Goal: Information Seeking & Learning: Learn about a topic

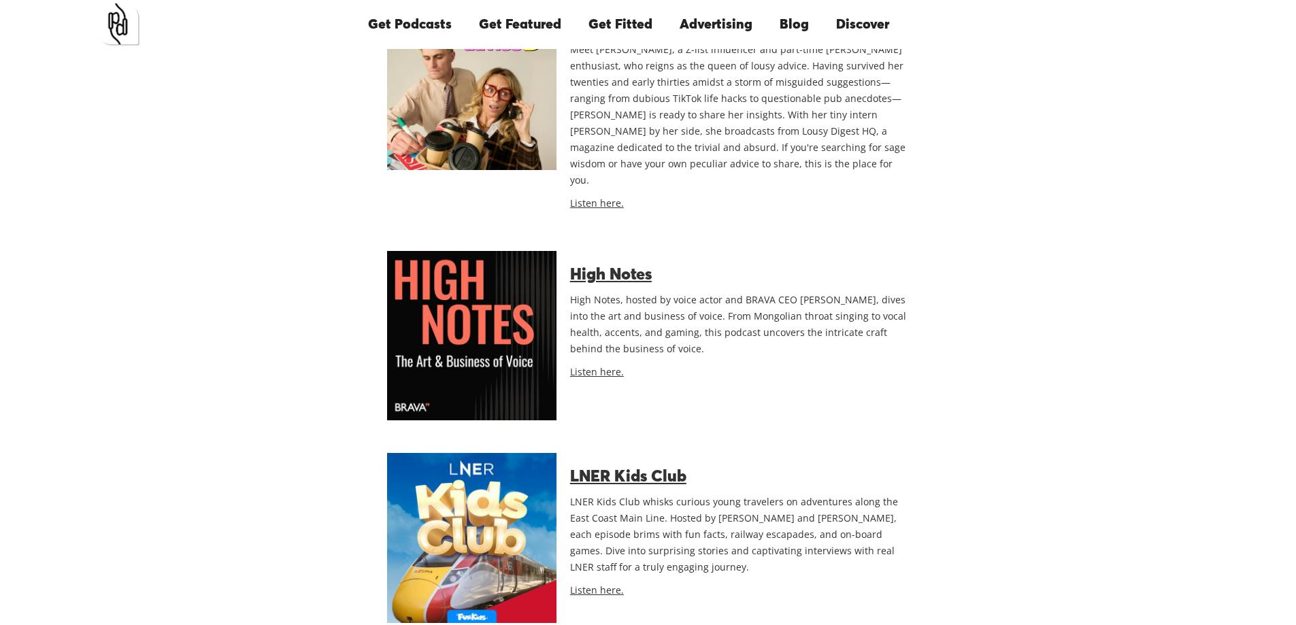
scroll to position [3852, 0]
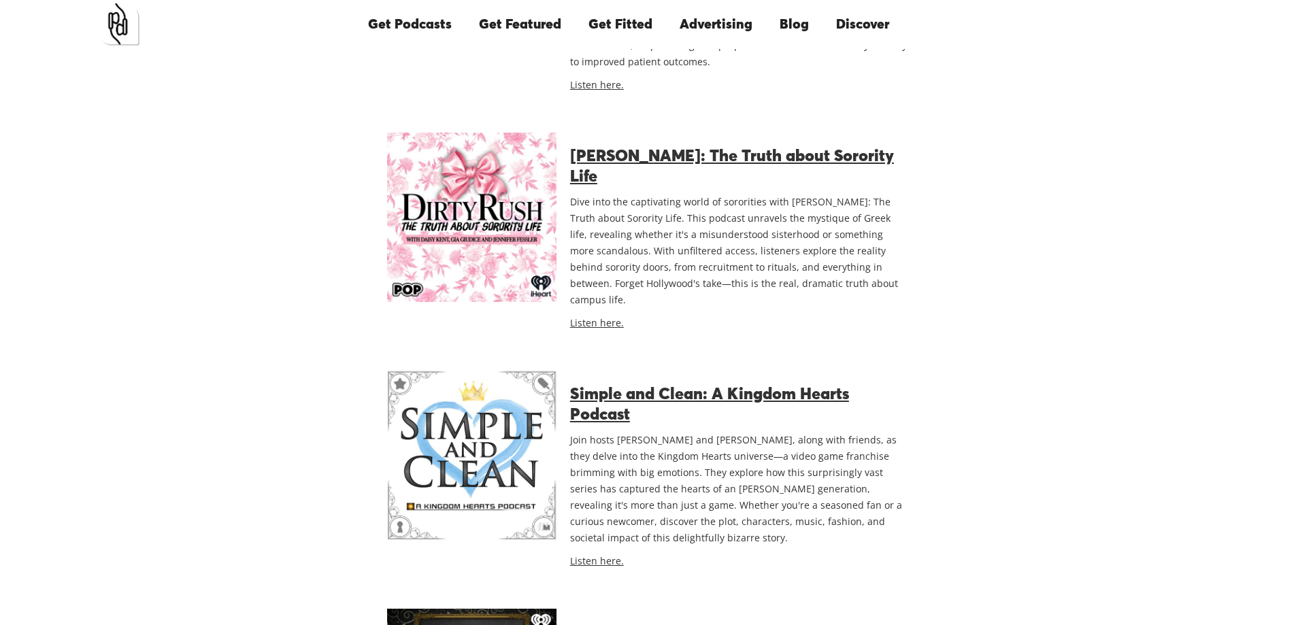
scroll to position [5212, 0]
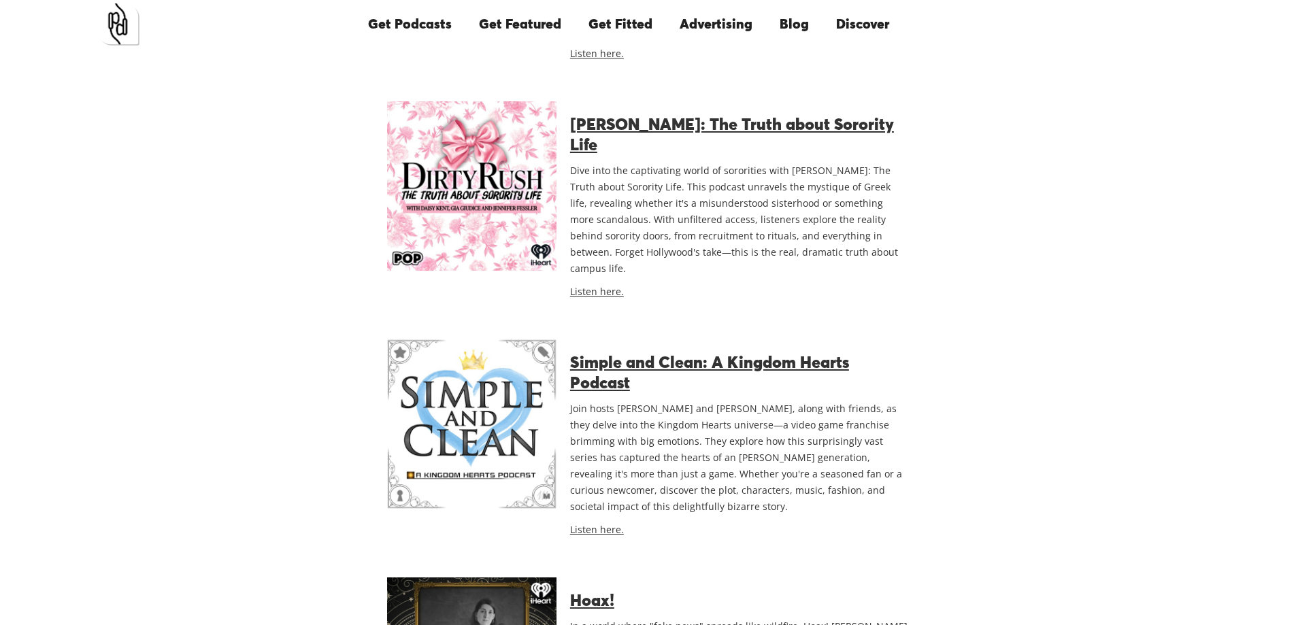
click at [262, 516] on div "Trust Me: Cults, Extreme Belief, and Manipulation Trust Me: Cults, Extreme Beli…" at bounding box center [648, 542] width 871 height 9926
click at [305, 552] on div "Trust Me: Cults, Extreme Belief, and Manipulation Trust Me: Cults, Extreme Beli…" at bounding box center [648, 542] width 871 height 9926
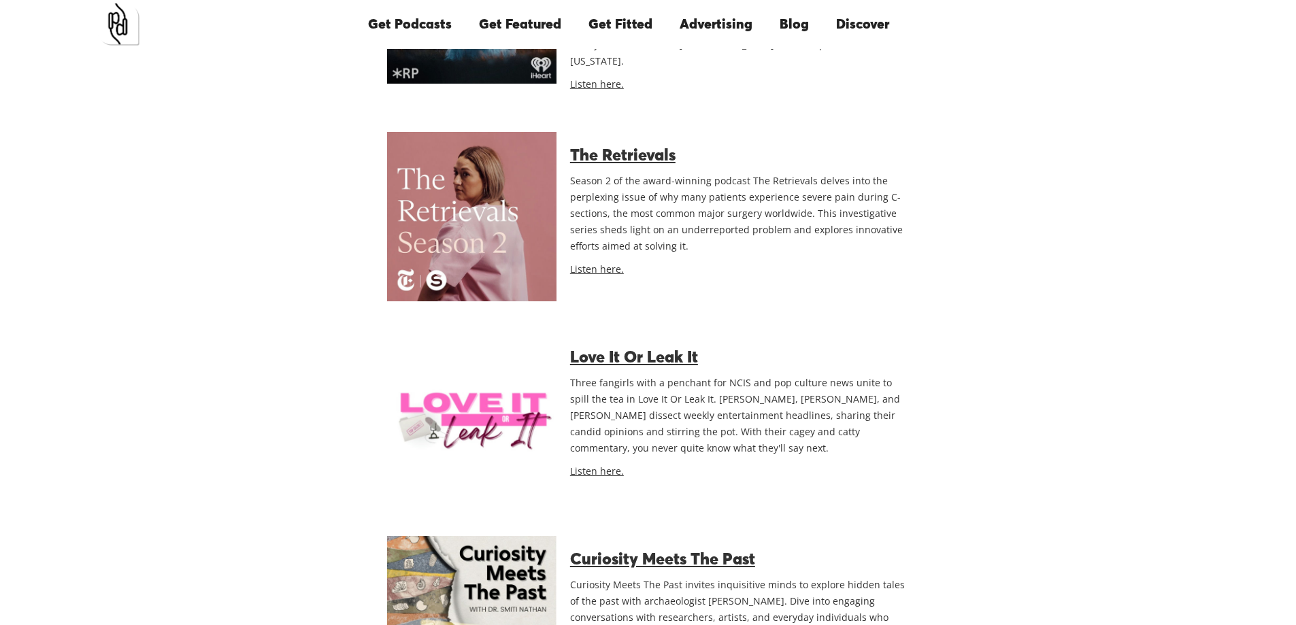
scroll to position [9770, 0]
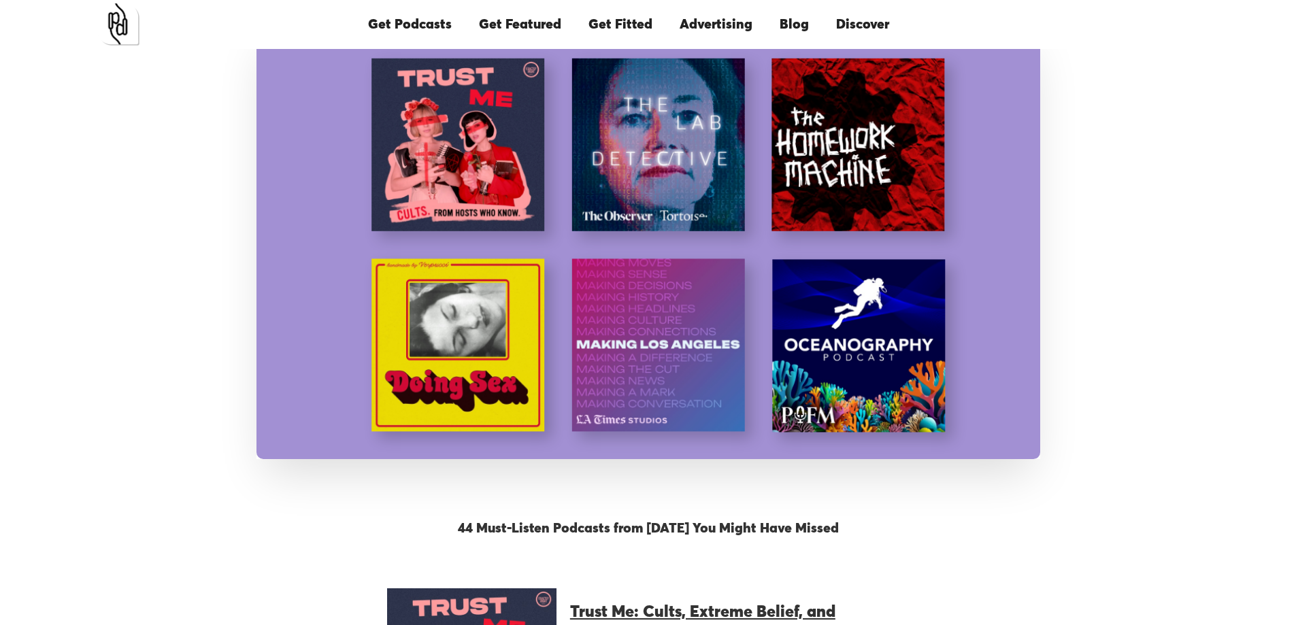
scroll to position [0, 0]
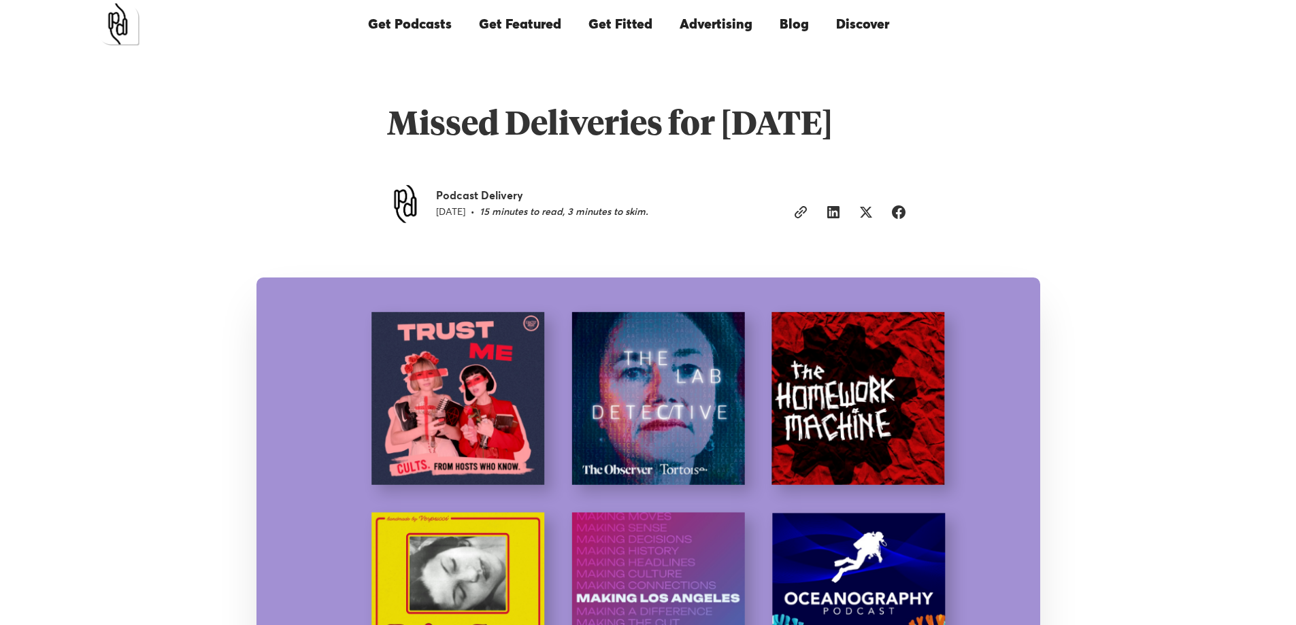
click at [792, 19] on link "Blog" at bounding box center [794, 24] width 56 height 46
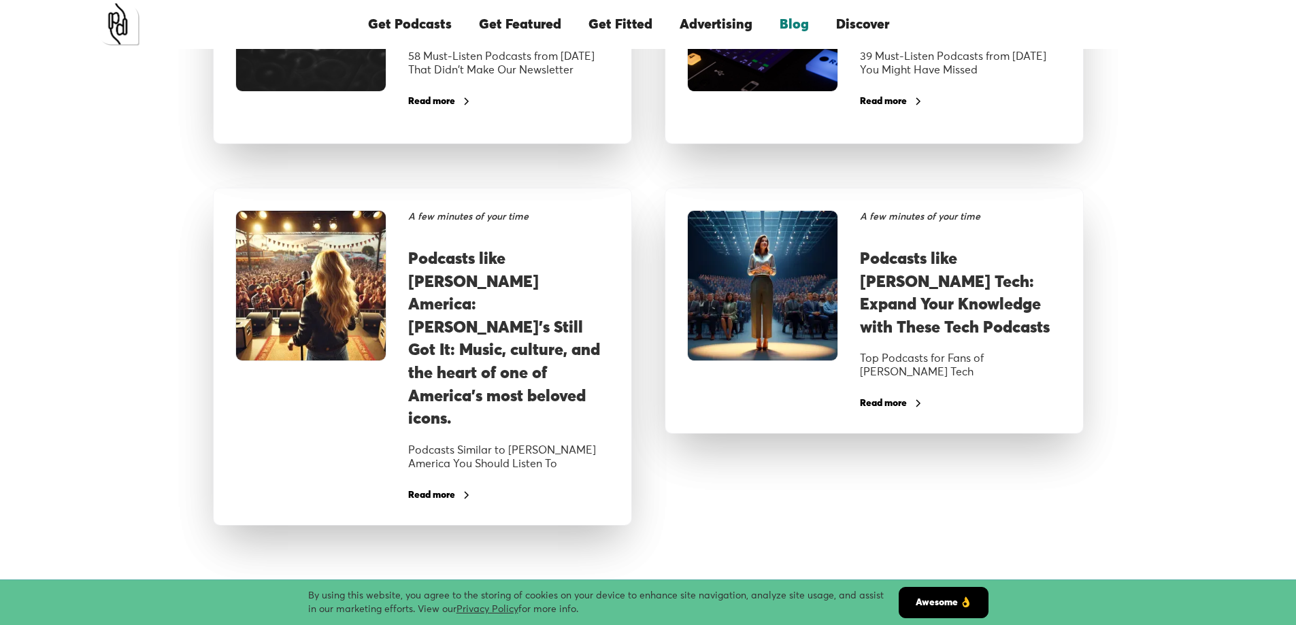
scroll to position [1685, 0]
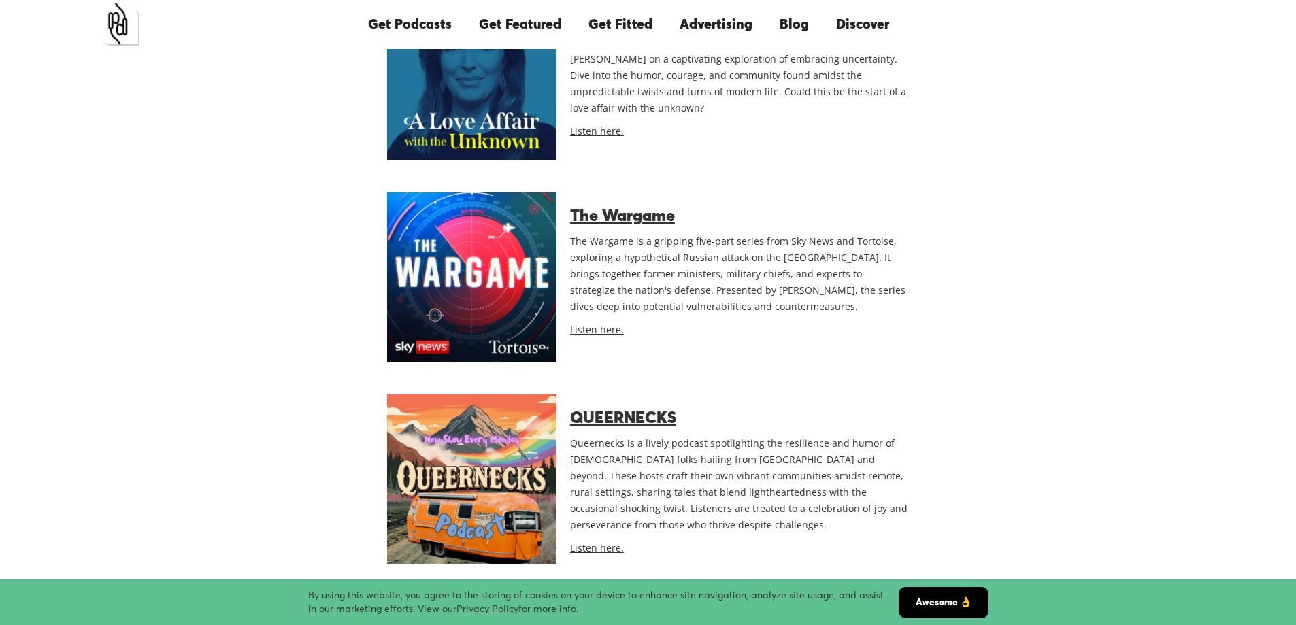
scroll to position [12563, 0]
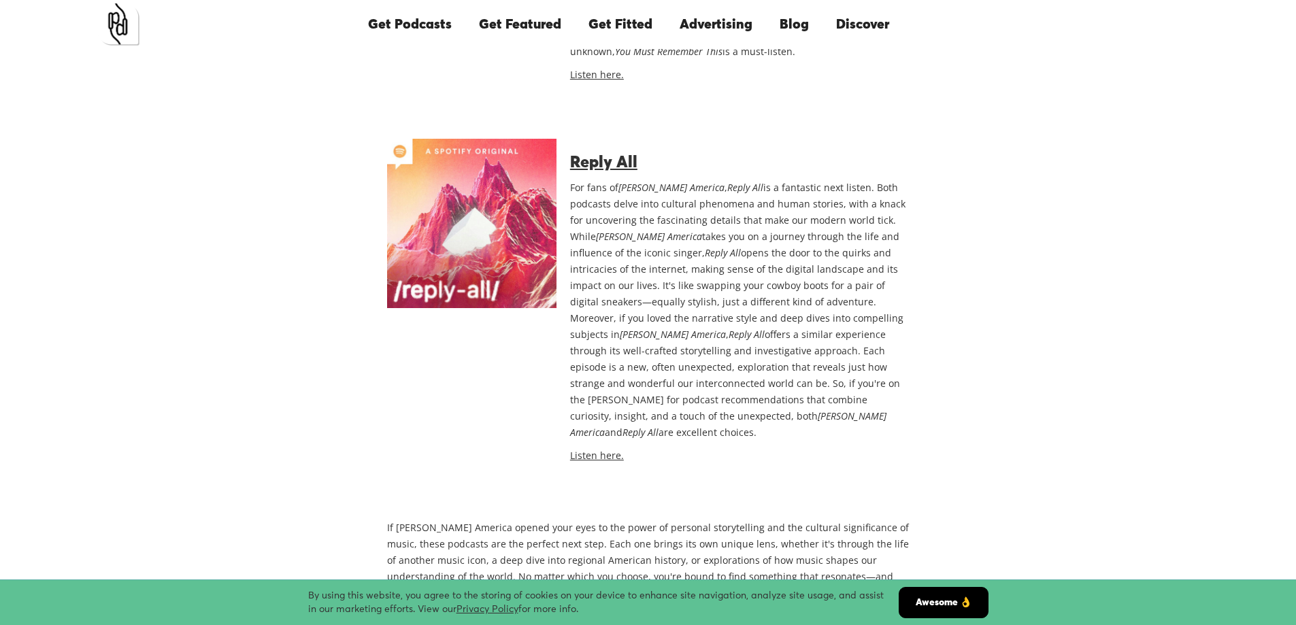
scroll to position [3809, 0]
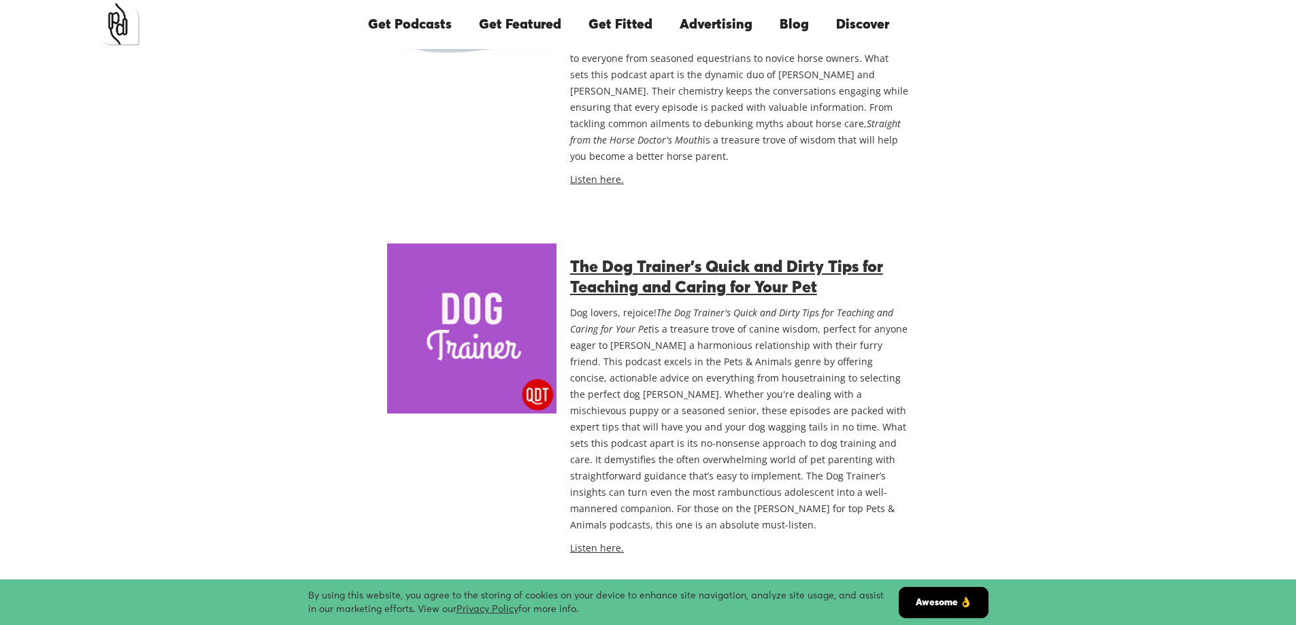
scroll to position [7167, 0]
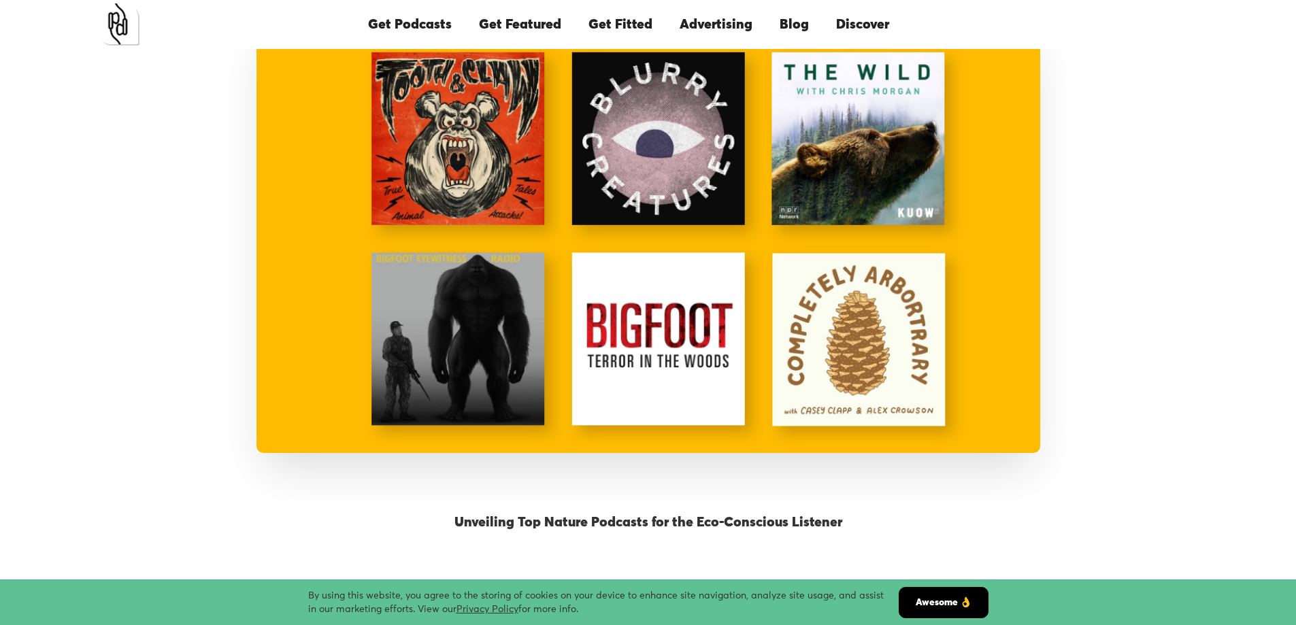
scroll to position [340, 0]
